Goal: Entertainment & Leisure: Consume media (video, audio)

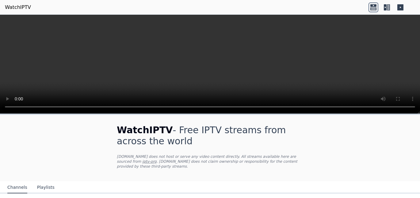
click at [380, 59] on video at bounding box center [210, 64] width 420 height 99
click at [298, 59] on video at bounding box center [210, 64] width 420 height 99
click at [375, 7] on icon at bounding box center [373, 7] width 10 height 10
click at [388, 8] on icon at bounding box center [387, 7] width 10 height 10
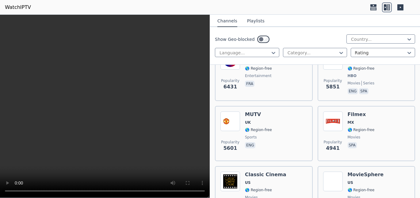
scroll to position [55, 0]
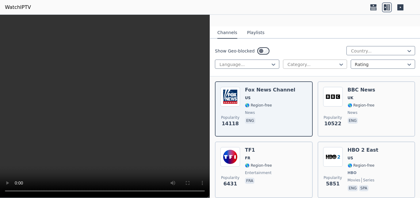
click at [304, 61] on div at bounding box center [312, 64] width 51 height 6
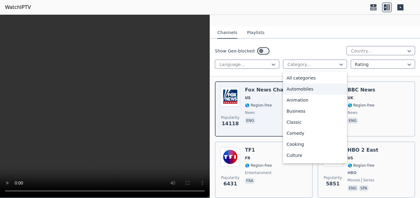
click at [327, 50] on div "Show Geo-blocked Country..." at bounding box center [315, 51] width 200 height 10
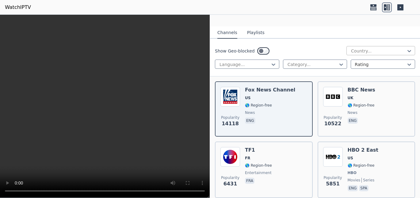
click at [353, 48] on div at bounding box center [378, 51] width 56 height 6
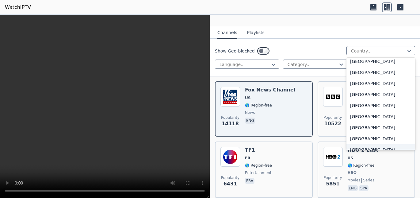
scroll to position [2163, 0]
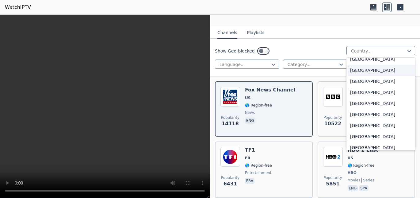
click at [368, 66] on div "[GEOGRAPHIC_DATA]" at bounding box center [380, 70] width 69 height 11
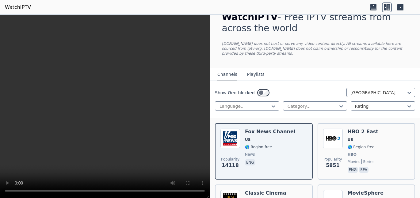
scroll to position [42, 0]
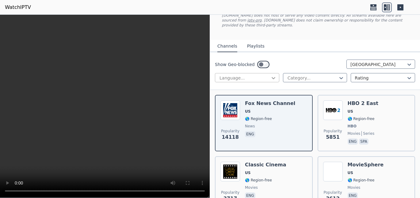
click at [270, 75] on icon at bounding box center [273, 78] width 6 height 6
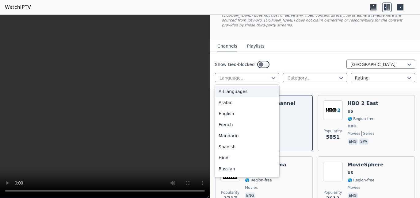
click at [311, 52] on div "Show Geo-blocked [GEOGRAPHIC_DATA] 22 results available. Use Up and Down to cho…" at bounding box center [315, 71] width 210 height 38
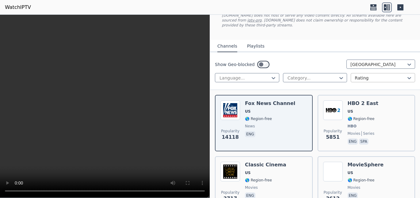
click at [366, 76] on div "Rating" at bounding box center [383, 77] width 64 height 9
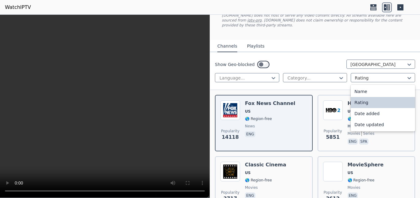
click at [330, 59] on div "Show Geo-blocked [GEOGRAPHIC_DATA]" at bounding box center [315, 64] width 200 height 10
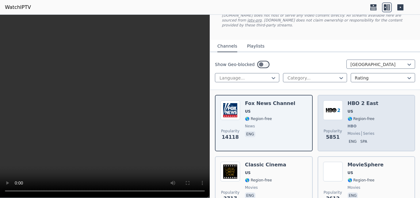
click at [372, 116] on div "Popularity 5851 HBO 2 East US 🌎 Region-free HBO movies series eng spa" at bounding box center [366, 122] width 87 height 45
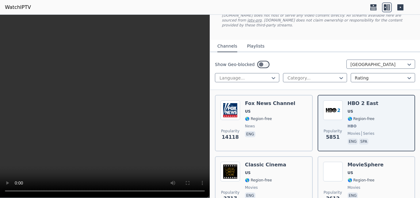
click at [303, 40] on nav "Channels Playlists" at bounding box center [315, 46] width 210 height 12
click at [314, 40] on nav "Channels Playlists" at bounding box center [315, 46] width 210 height 12
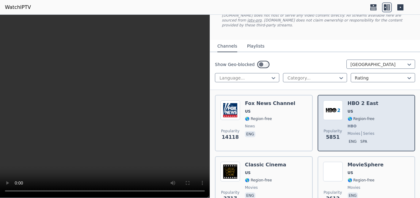
click at [352, 116] on span "🌎 Region-free" at bounding box center [361, 118] width 27 height 5
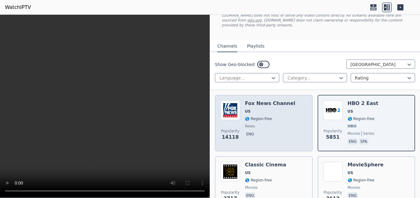
click at [270, 124] on div "[PERSON_NAME] US 🌎 Region-free news eng" at bounding box center [270, 122] width 50 height 45
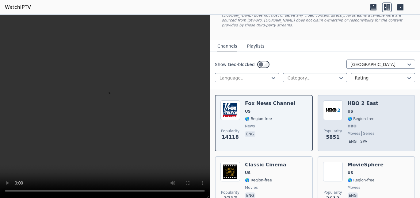
click at [349, 116] on div "HBO 2 East US 🌎 Region-free HBO movies series eng spa" at bounding box center [363, 122] width 31 height 45
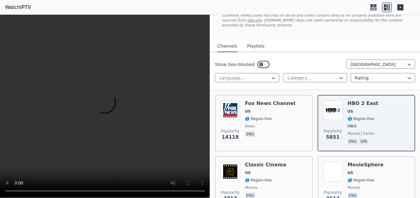
click at [401, 7] on icon at bounding box center [400, 7] width 6 height 6
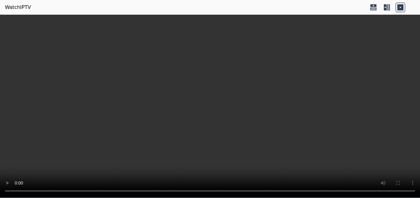
click at [390, 8] on icon at bounding box center [388, 7] width 3 height 6
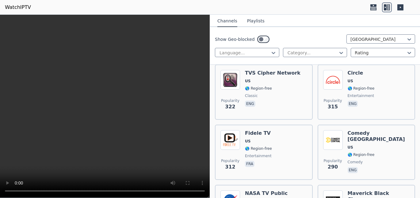
scroll to position [2547, 0]
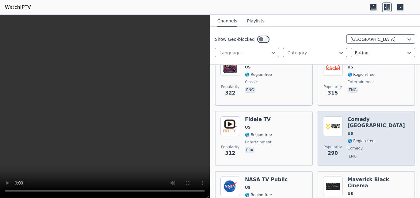
click at [376, 138] on span "🌎 Region-free" at bounding box center [379, 140] width 62 height 5
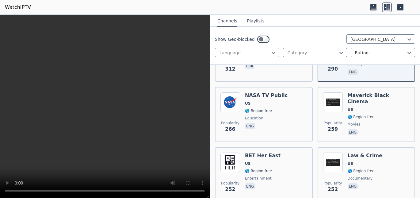
scroll to position [2659, 0]
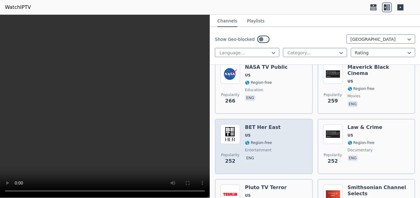
click at [282, 124] on div "Popularity 252 BET Her East [GEOGRAPHIC_DATA] 🌎 Region-free entertainment eng" at bounding box center [263, 146] width 87 height 44
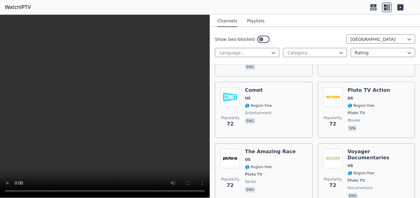
scroll to position [7612, 0]
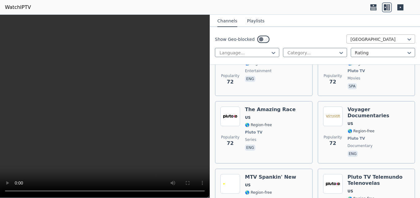
click at [375, 43] on div "[GEOGRAPHIC_DATA]" at bounding box center [380, 38] width 69 height 9
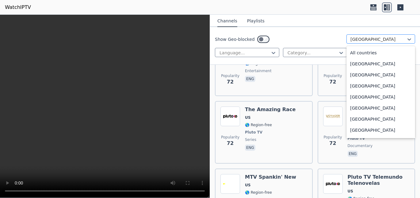
scroll to position [2093, 0]
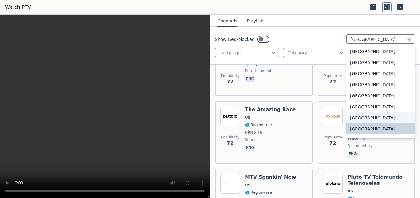
click at [380, 121] on div "[GEOGRAPHIC_DATA]" at bounding box center [380, 117] width 69 height 11
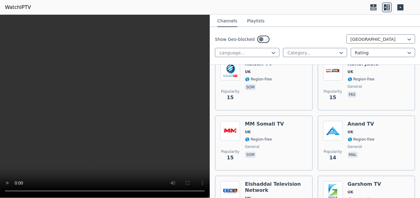
scroll to position [2074, 0]
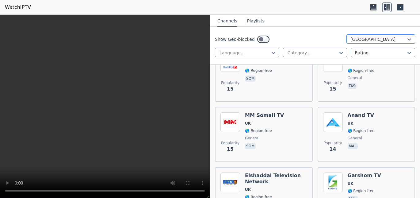
click at [353, 36] on div "[GEOGRAPHIC_DATA]" at bounding box center [380, 38] width 69 height 9
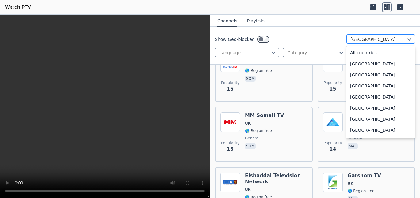
scroll to position [2082, 0]
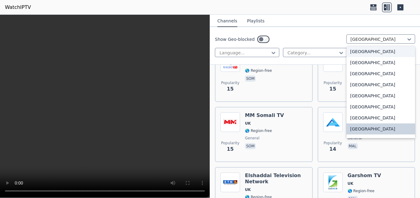
click at [379, 54] on div "[GEOGRAPHIC_DATA]" at bounding box center [380, 51] width 69 height 11
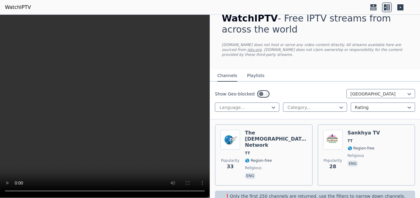
scroll to position [15, 0]
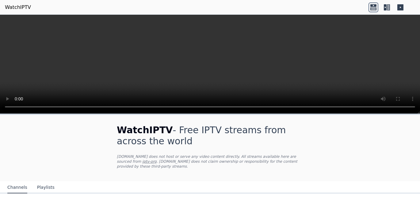
click at [390, 8] on icon at bounding box center [387, 7] width 10 height 10
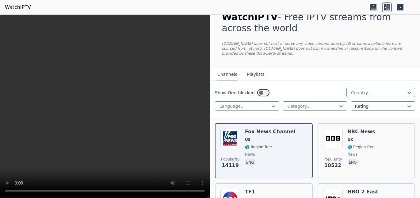
scroll to position [28, 0]
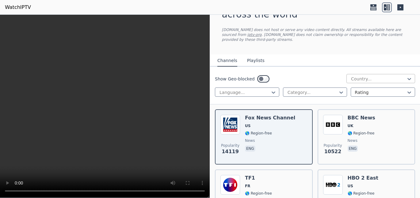
click at [354, 76] on div at bounding box center [378, 79] width 56 height 6
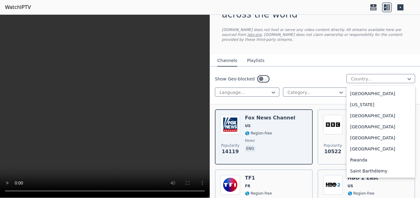
scroll to position [1622, 0]
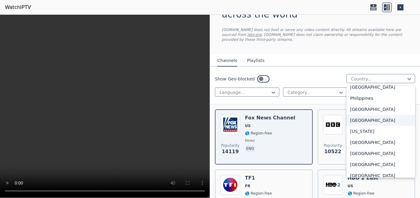
click at [356, 116] on div "[GEOGRAPHIC_DATA]" at bounding box center [380, 120] width 69 height 11
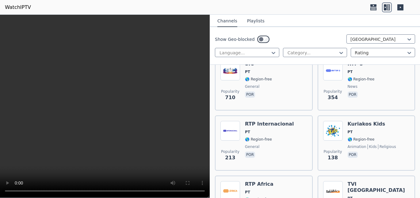
scroll to position [61, 0]
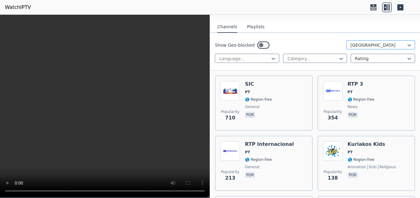
click at [382, 42] on div at bounding box center [378, 45] width 56 height 6
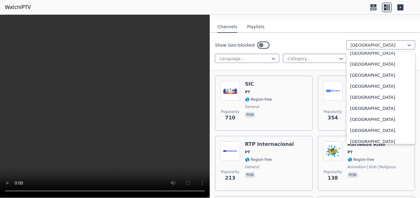
scroll to position [2088, 0]
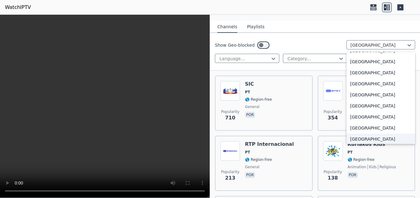
click at [375, 133] on div "[GEOGRAPHIC_DATA]" at bounding box center [380, 138] width 69 height 11
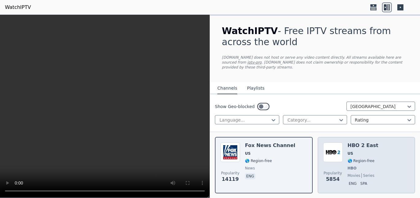
click at [377, 157] on div "Popularity 5854 HBO 2 East US 🌎 Region-free HBO movies series eng spa" at bounding box center [366, 164] width 87 height 45
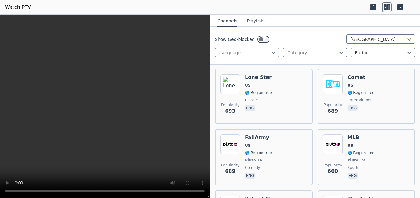
scroll to position [1022, 0]
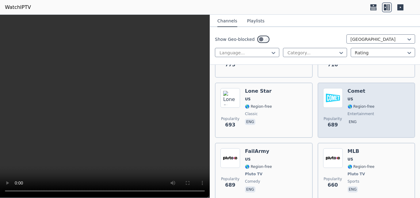
click at [384, 91] on div "Popularity 689 Comet US 🌎 Region-free entertainment eng" at bounding box center [366, 110] width 87 height 44
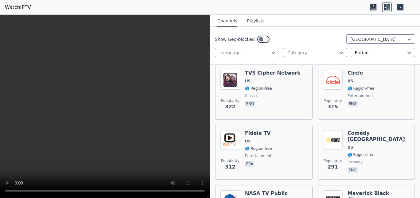
scroll to position [2561, 0]
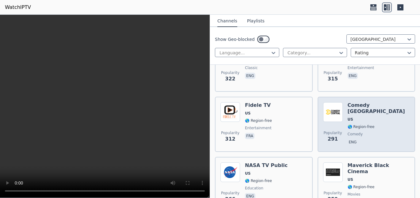
click at [362, 124] on span "🌎 Region-free" at bounding box center [361, 126] width 27 height 5
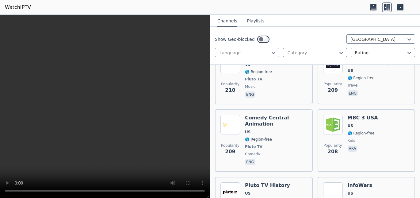
scroll to position [3176, 0]
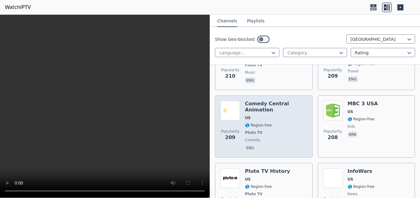
click at [273, 123] on span "🌎 Region-free" at bounding box center [276, 125] width 62 height 5
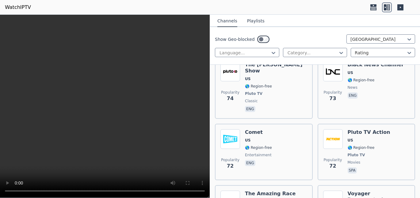
scroll to position [7612, 0]
